Goal: Navigation & Orientation: Find specific page/section

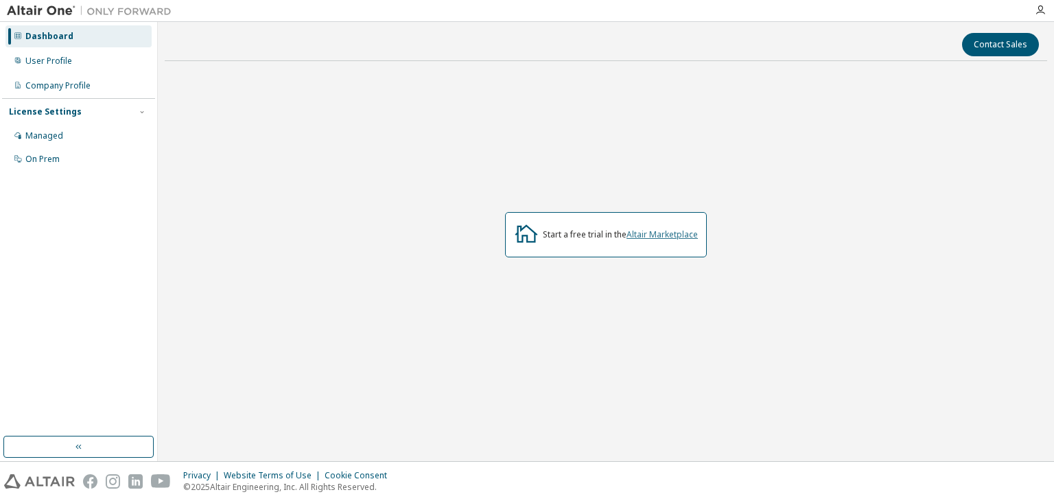
click at [653, 237] on link "Altair Marketplace" at bounding box center [661, 234] width 71 height 12
